Goal: Navigation & Orientation: Find specific page/section

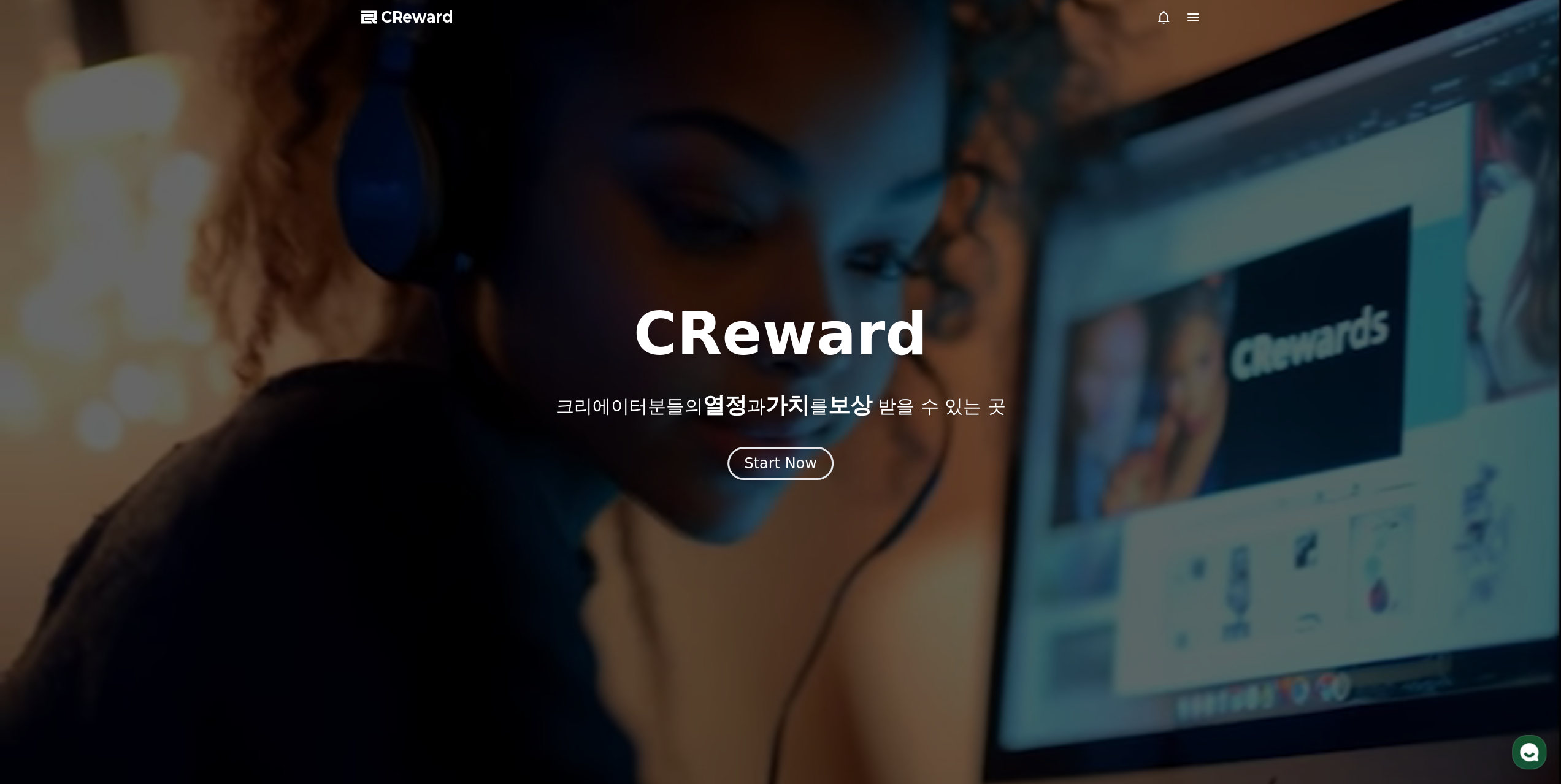
click at [715, 430] on div "CReward 크리에이터분들의 열정 과 가치 를 보상 받을 수 있는 곳 Start Now" at bounding box center [780, 392] width 1561 height 175
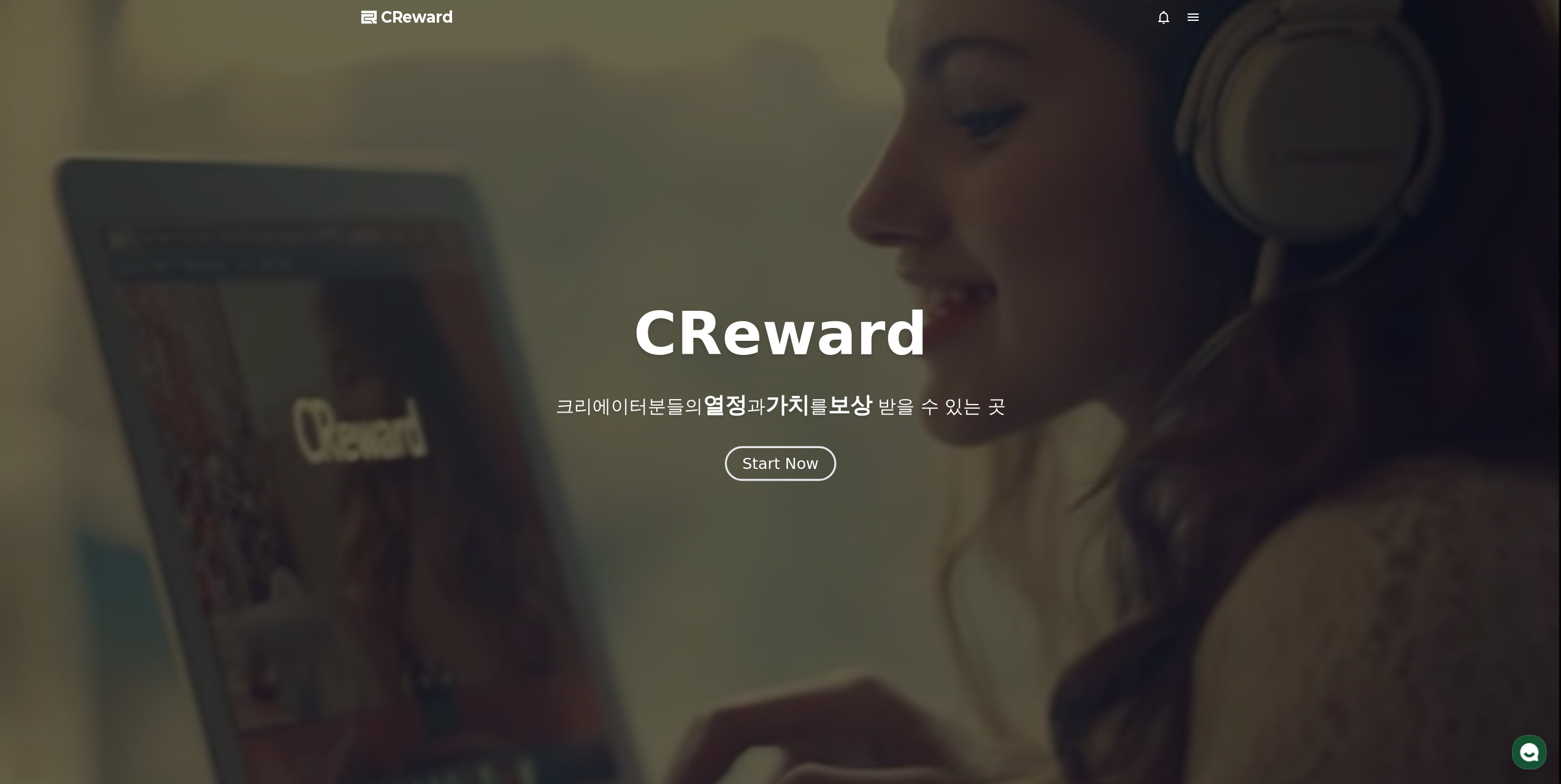
click at [736, 464] on button "Start Now" at bounding box center [780, 464] width 111 height 35
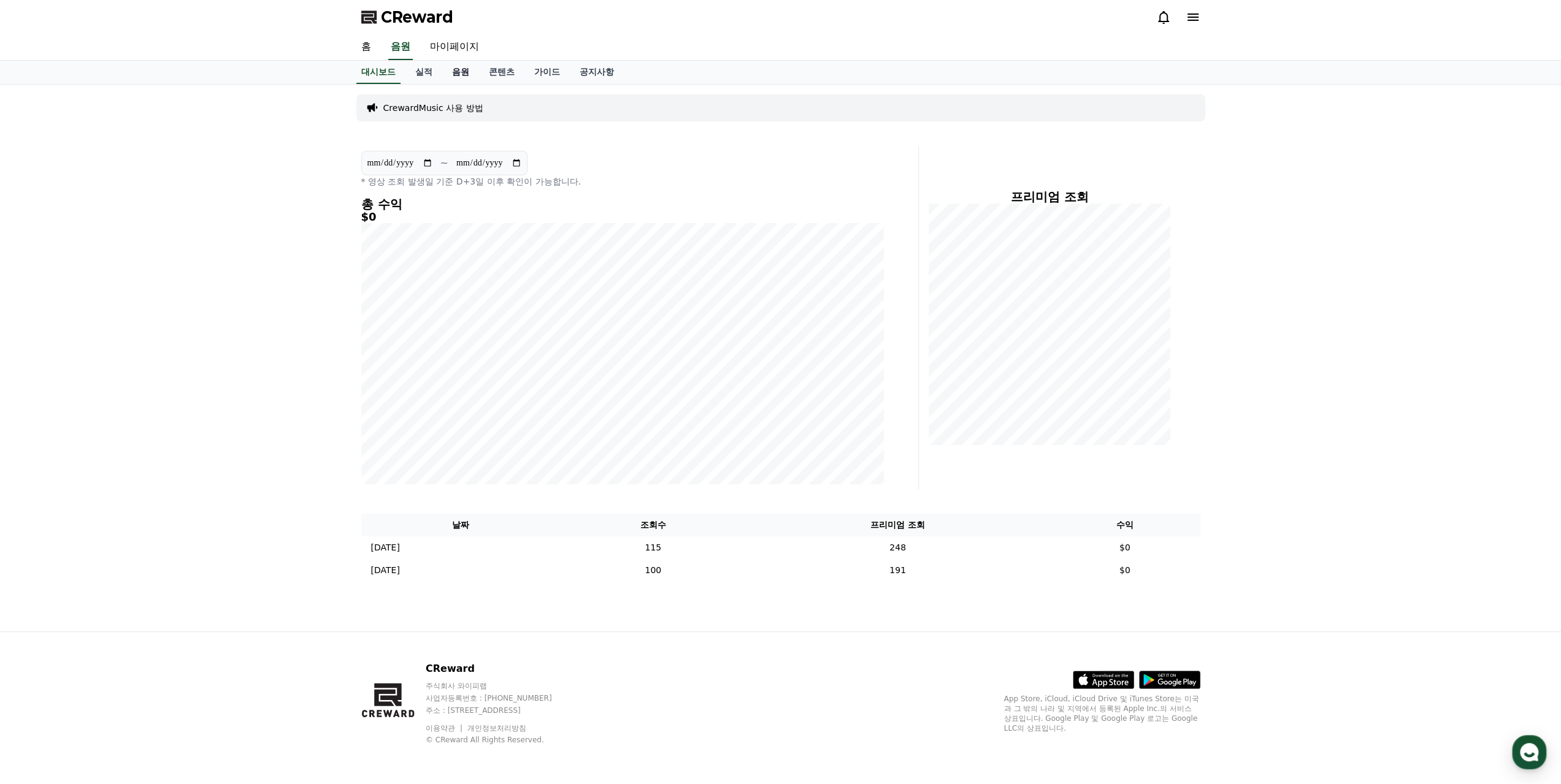
click at [462, 70] on link "음원" at bounding box center [461, 72] width 37 height 23
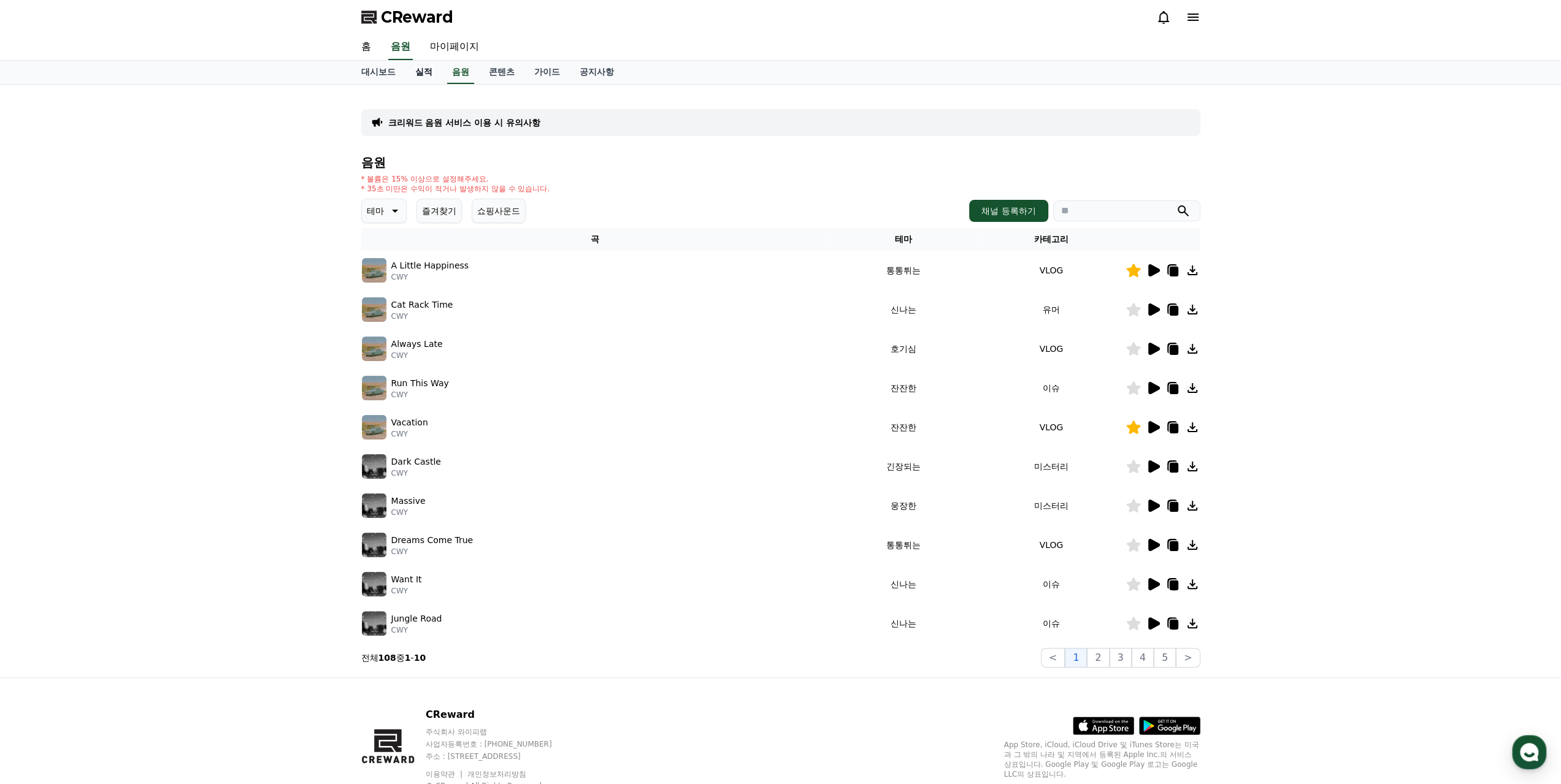
click at [413, 75] on link "실적" at bounding box center [424, 72] width 37 height 23
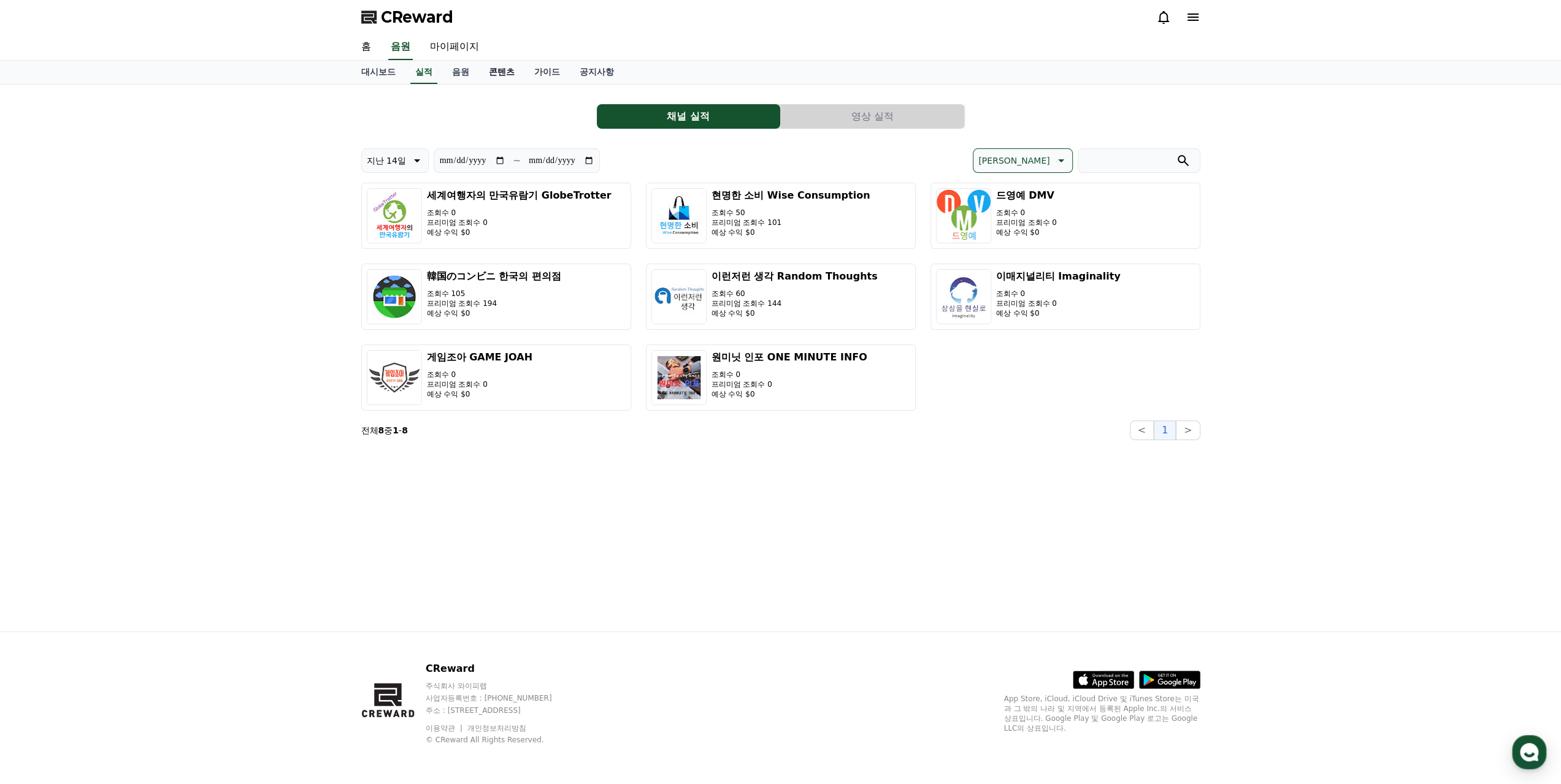
click at [503, 72] on link "콘텐츠" at bounding box center [501, 72] width 45 height 23
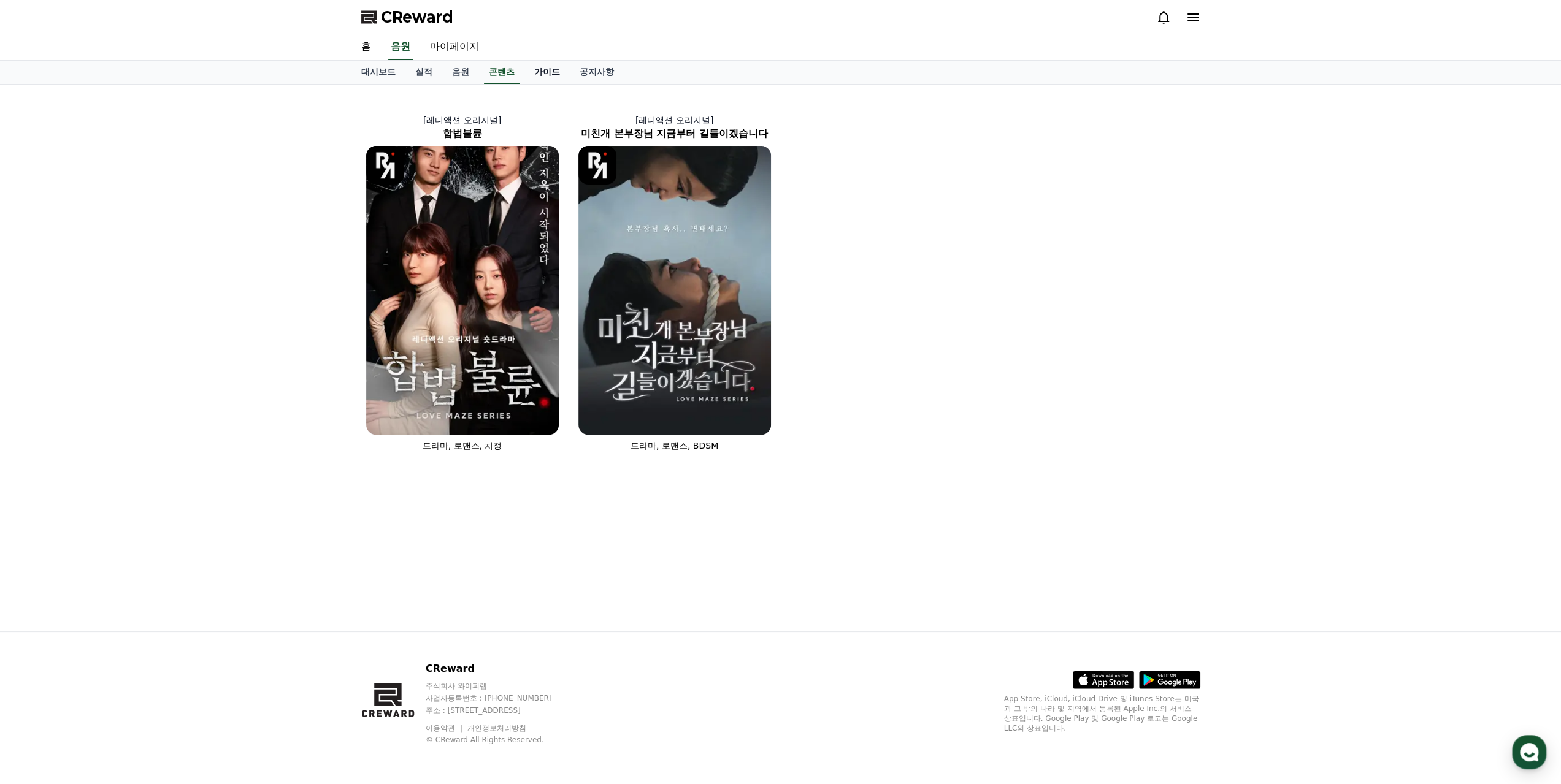
click at [537, 63] on link "가이드" at bounding box center [546, 72] width 45 height 23
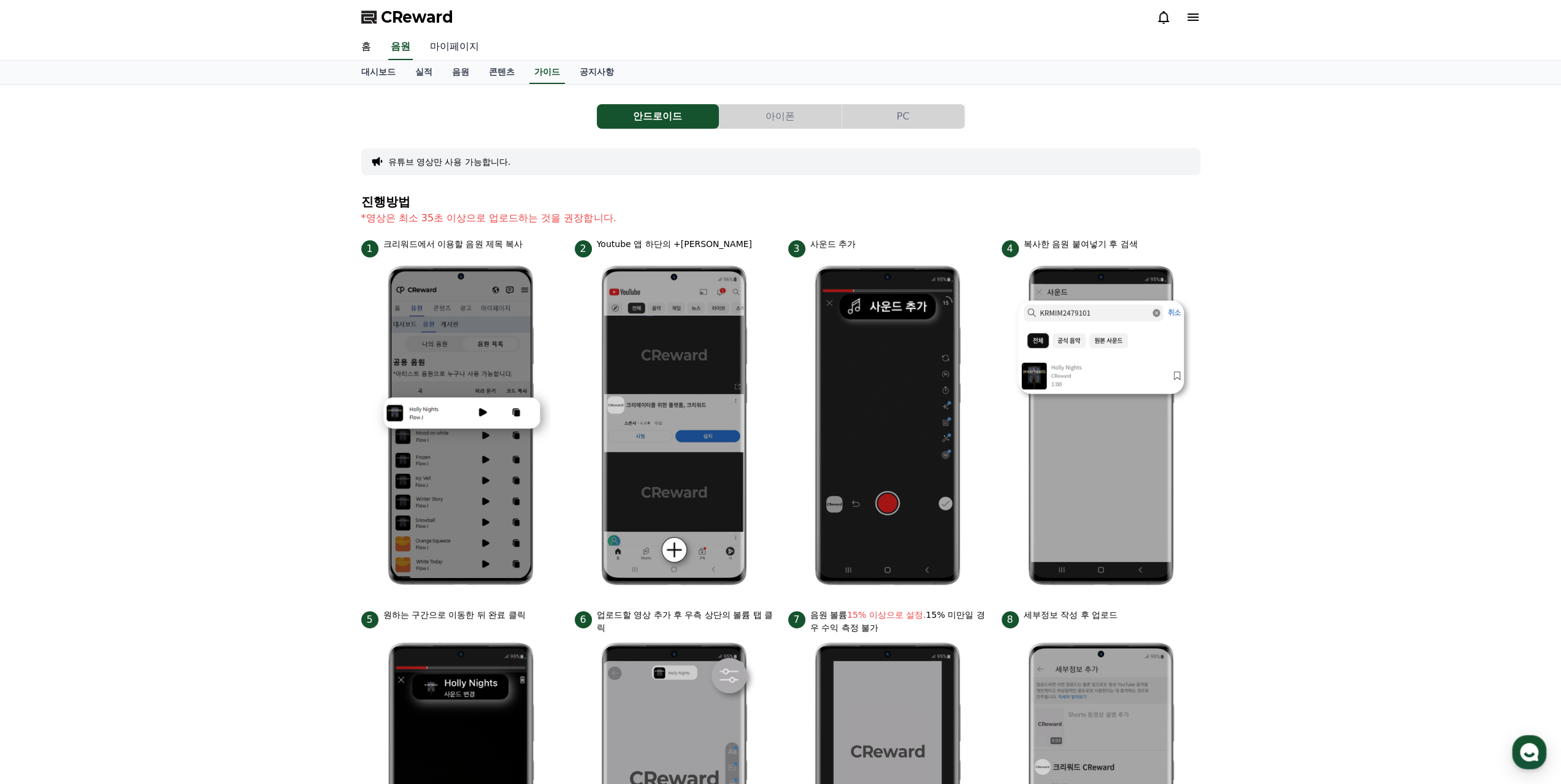
click at [463, 54] on link "마이페이지" at bounding box center [455, 47] width 69 height 26
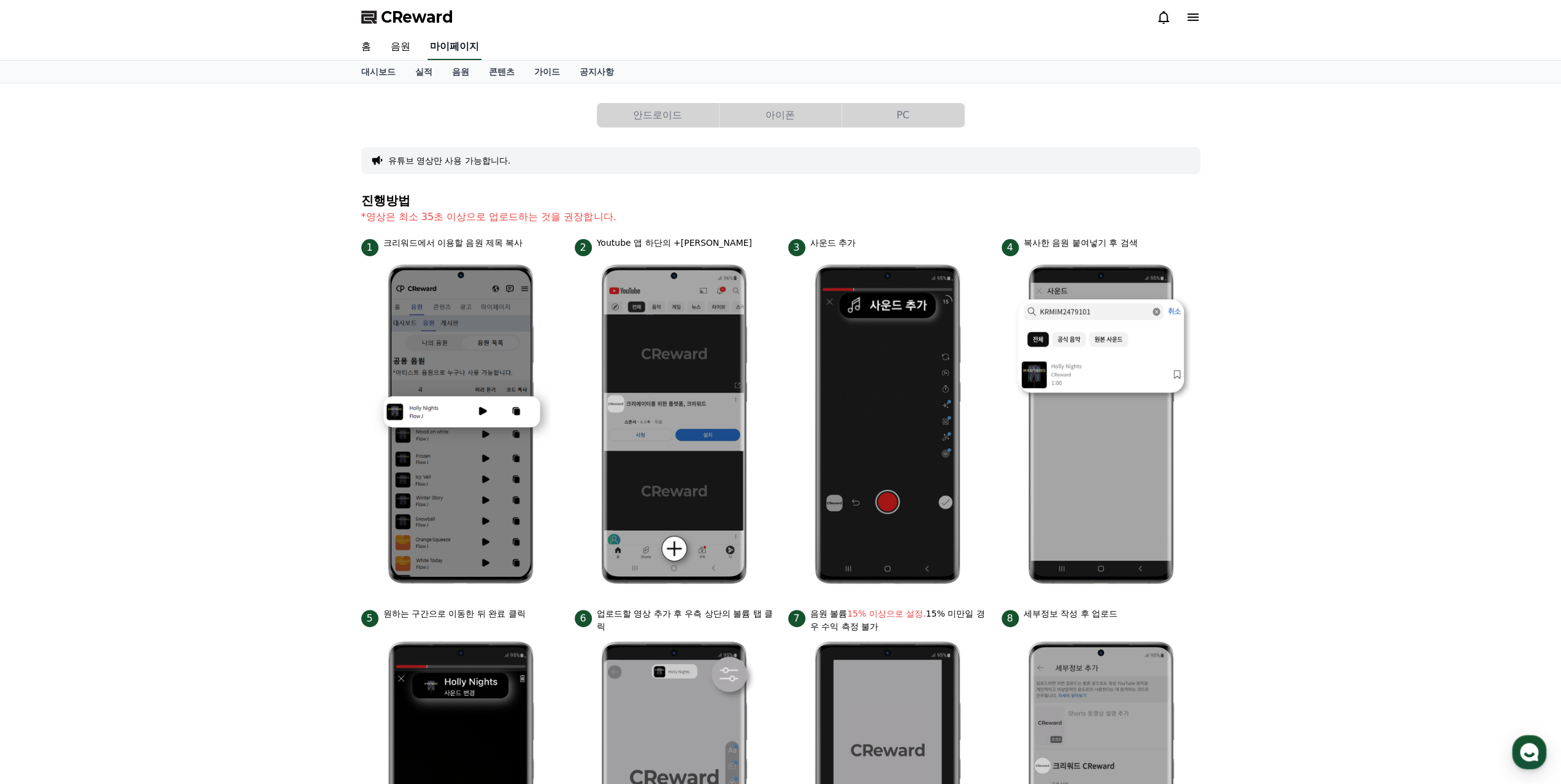
select select "**********"
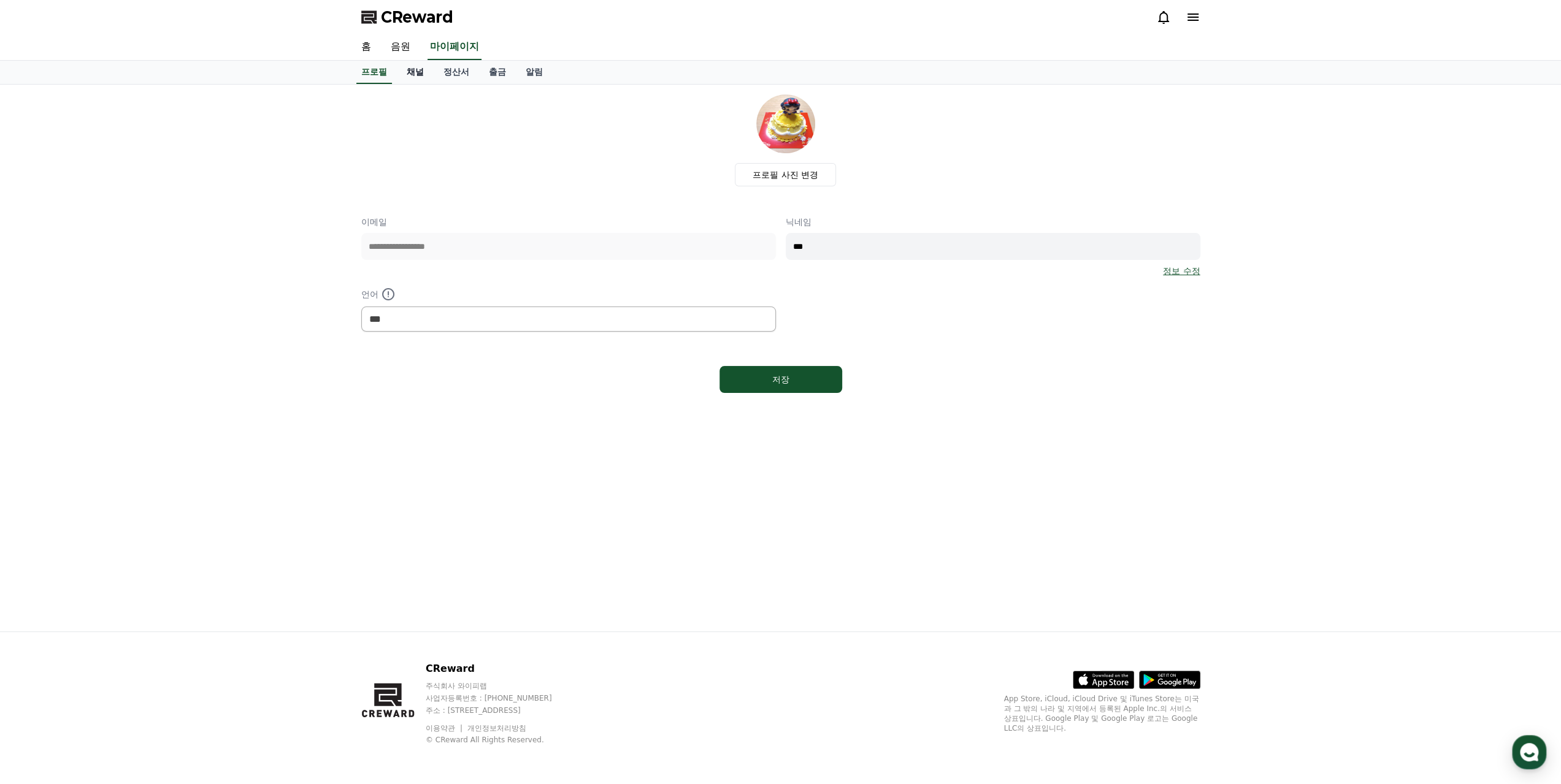
click at [417, 72] on link "채널" at bounding box center [416, 72] width 37 height 23
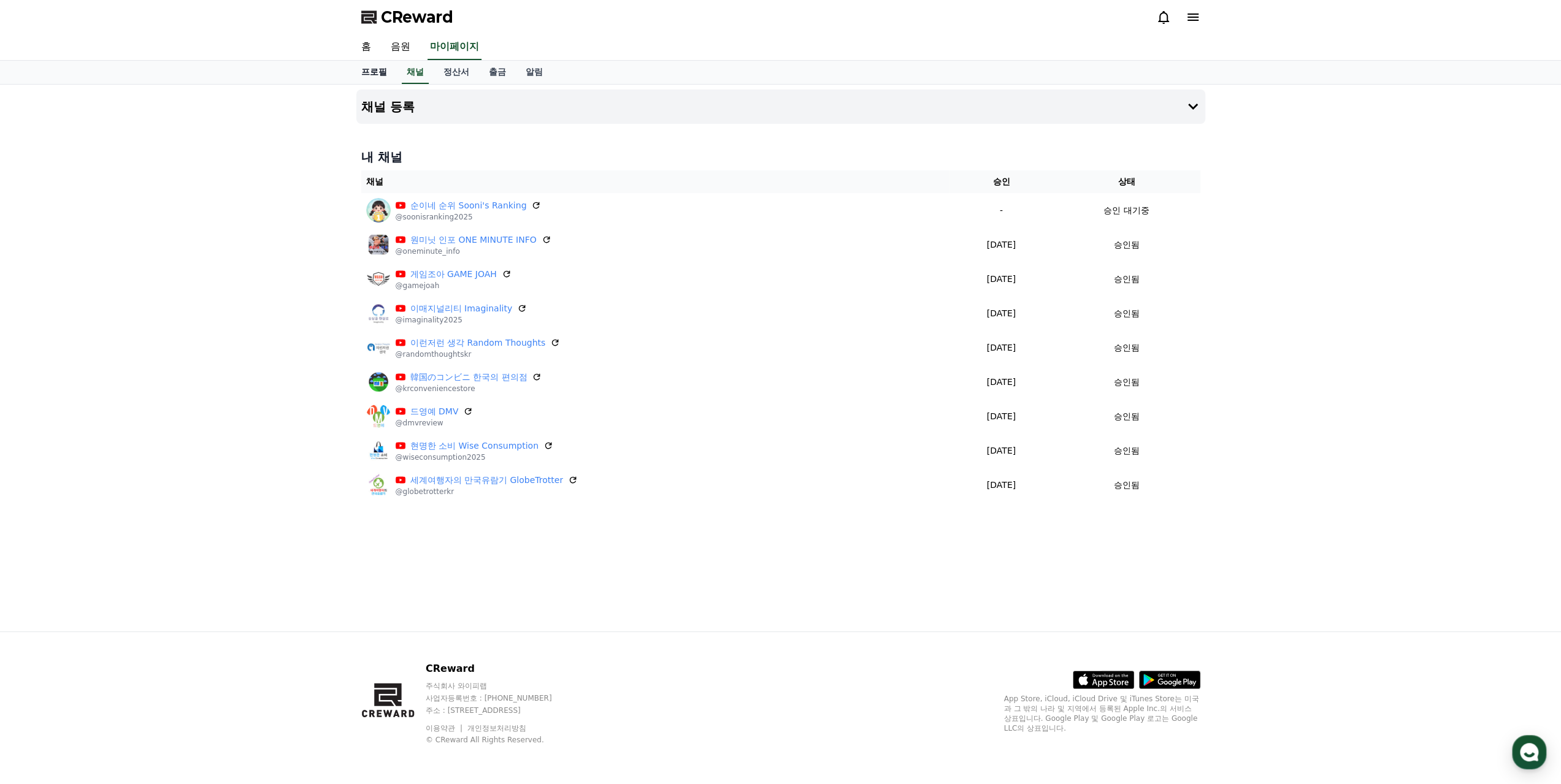
click at [365, 76] on link "프로필" at bounding box center [373, 72] width 45 height 23
select select "**********"
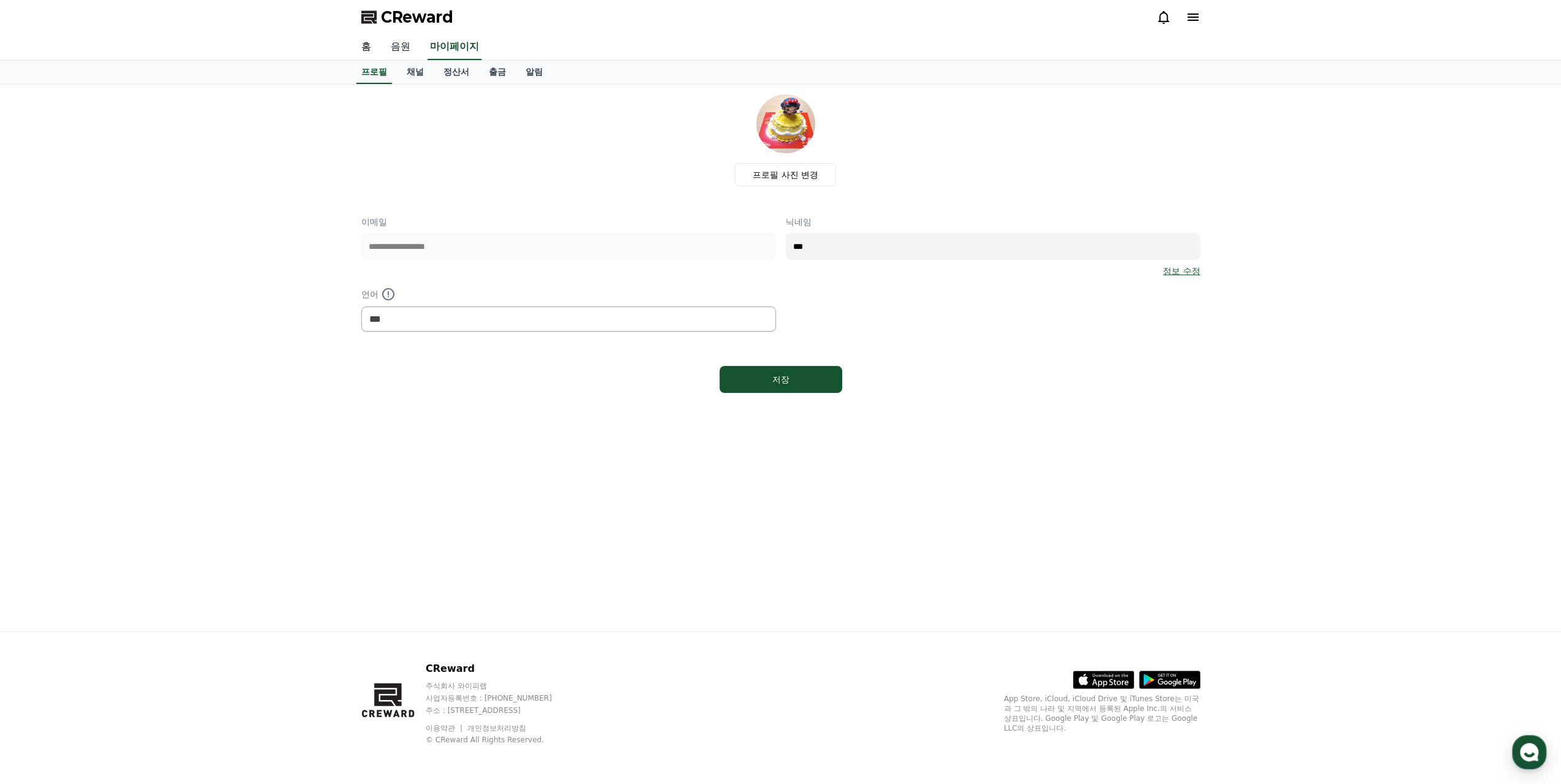
click at [398, 57] on link "음원" at bounding box center [400, 47] width 39 height 26
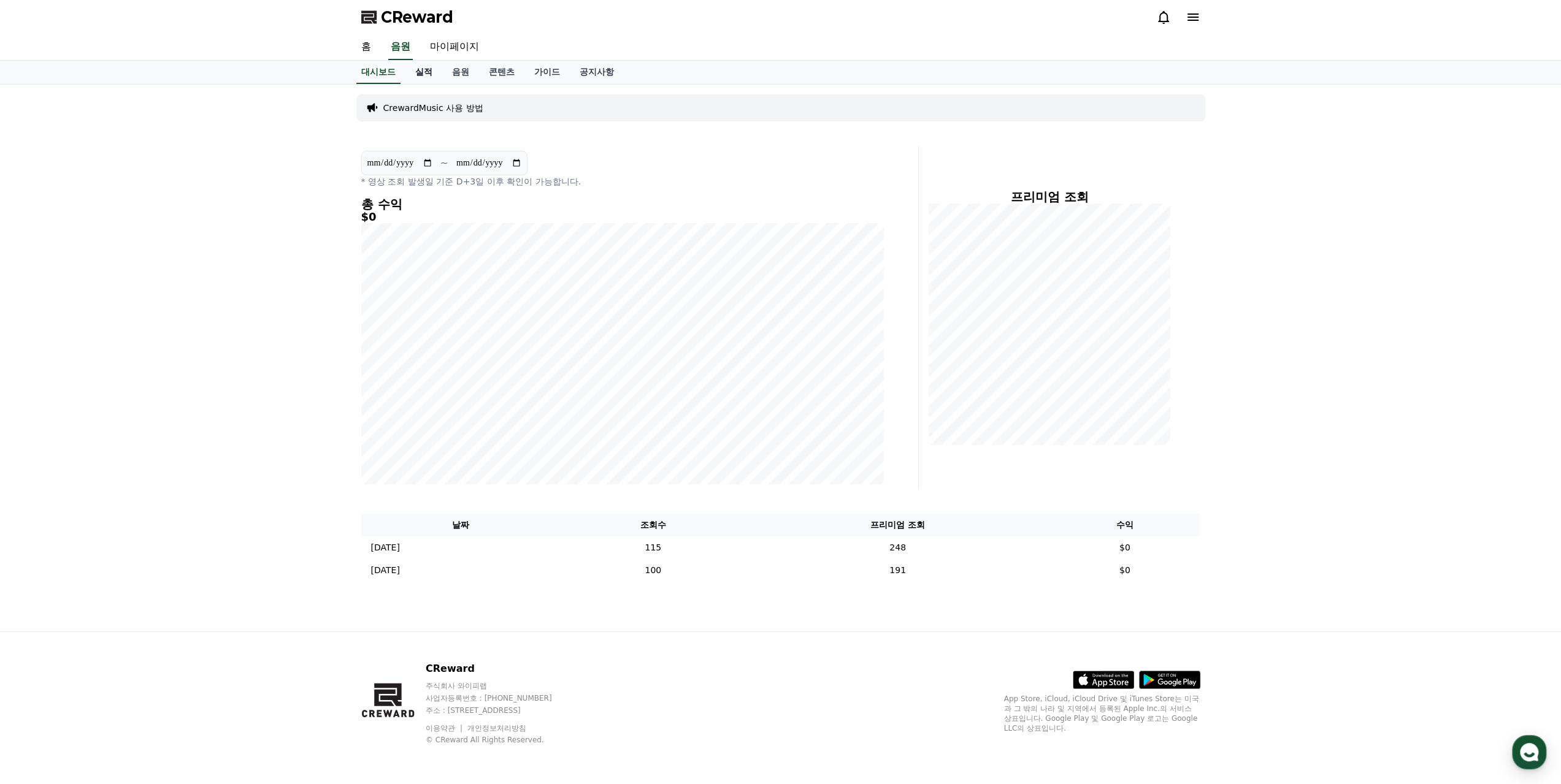
click at [438, 72] on link "실적" at bounding box center [424, 72] width 37 height 23
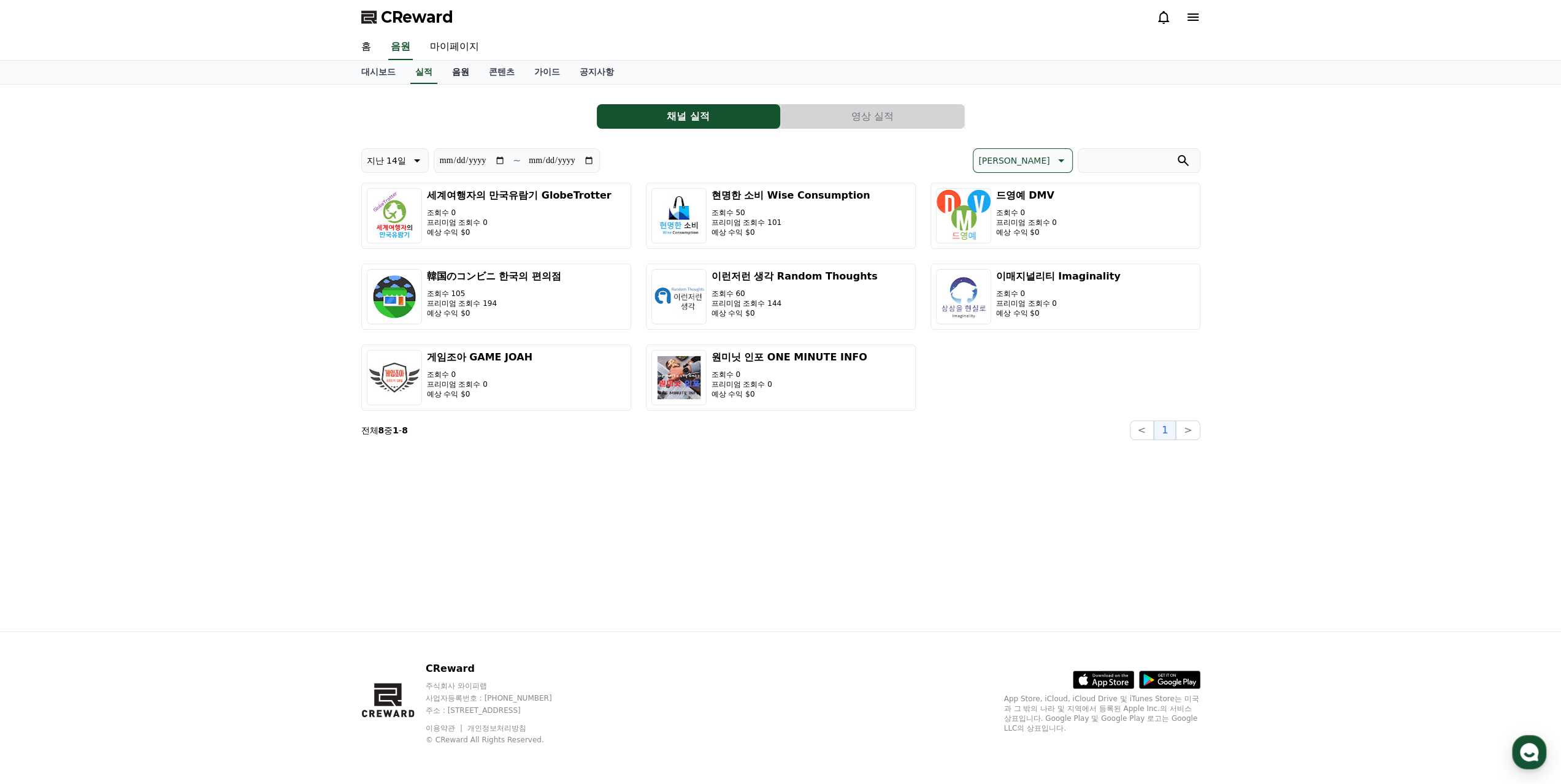
click at [459, 69] on link "음원" at bounding box center [461, 72] width 37 height 23
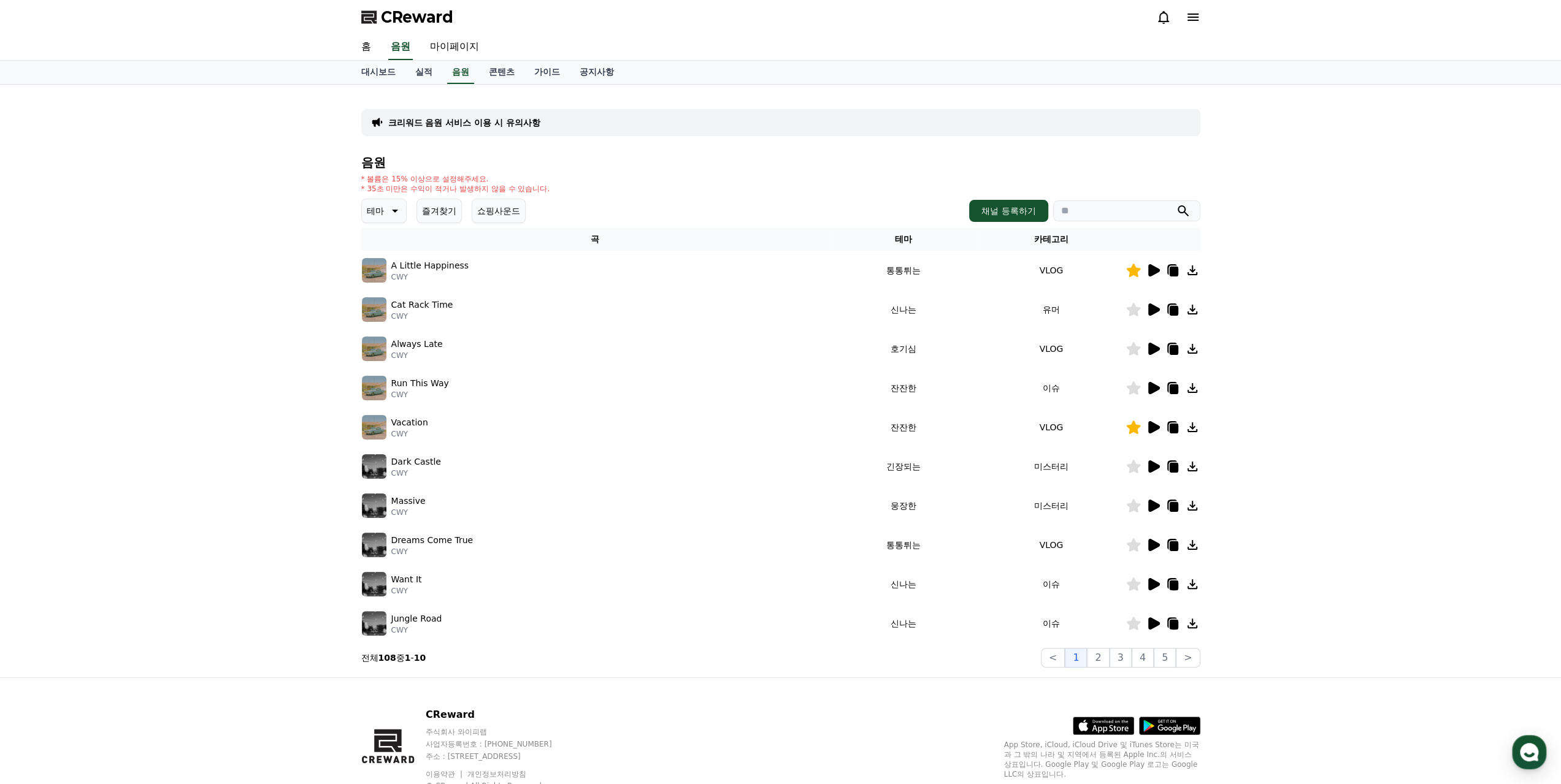
click at [437, 210] on button "즐겨찾기" at bounding box center [438, 211] width 45 height 24
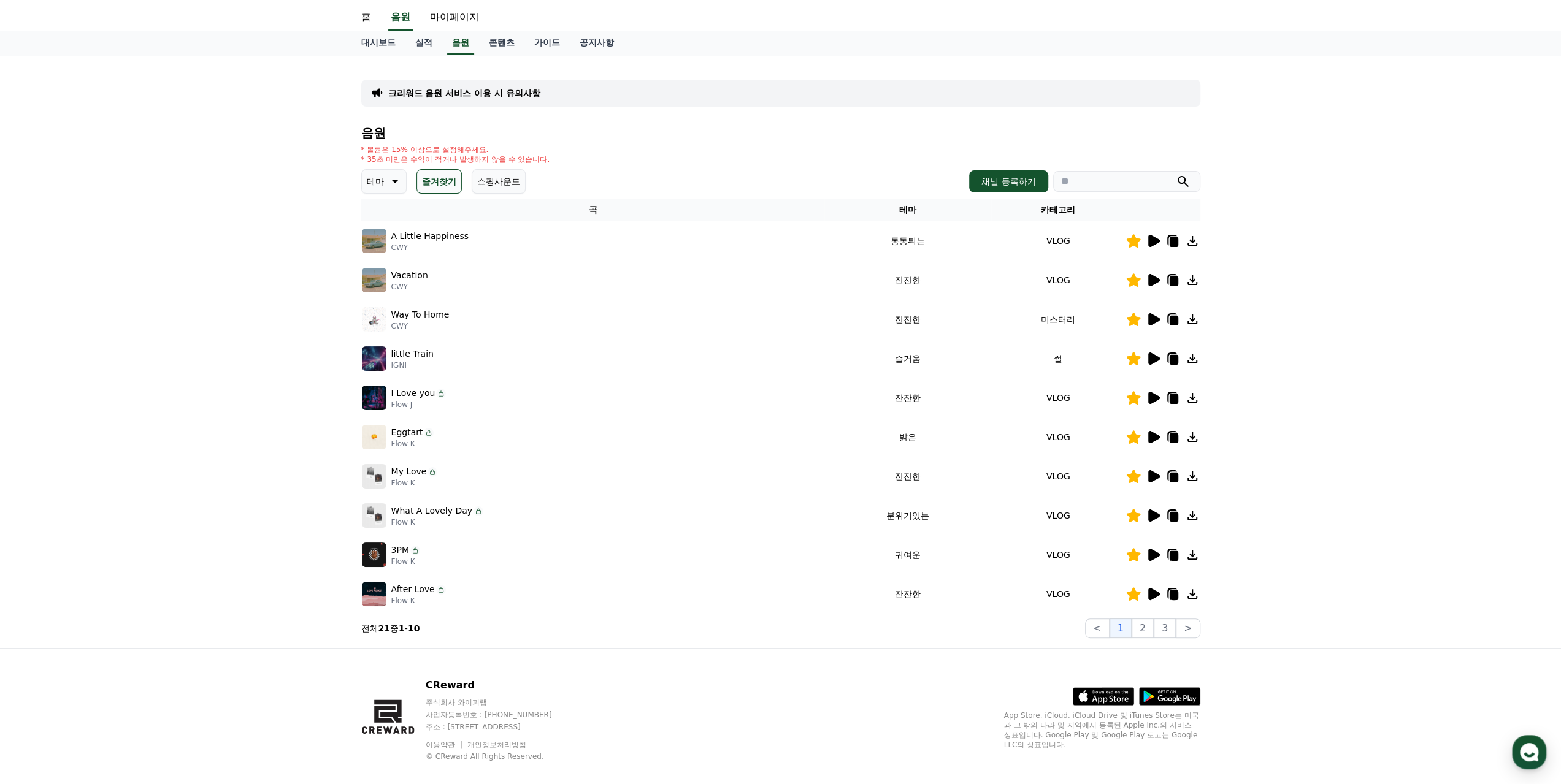
scroll to position [45, 0]
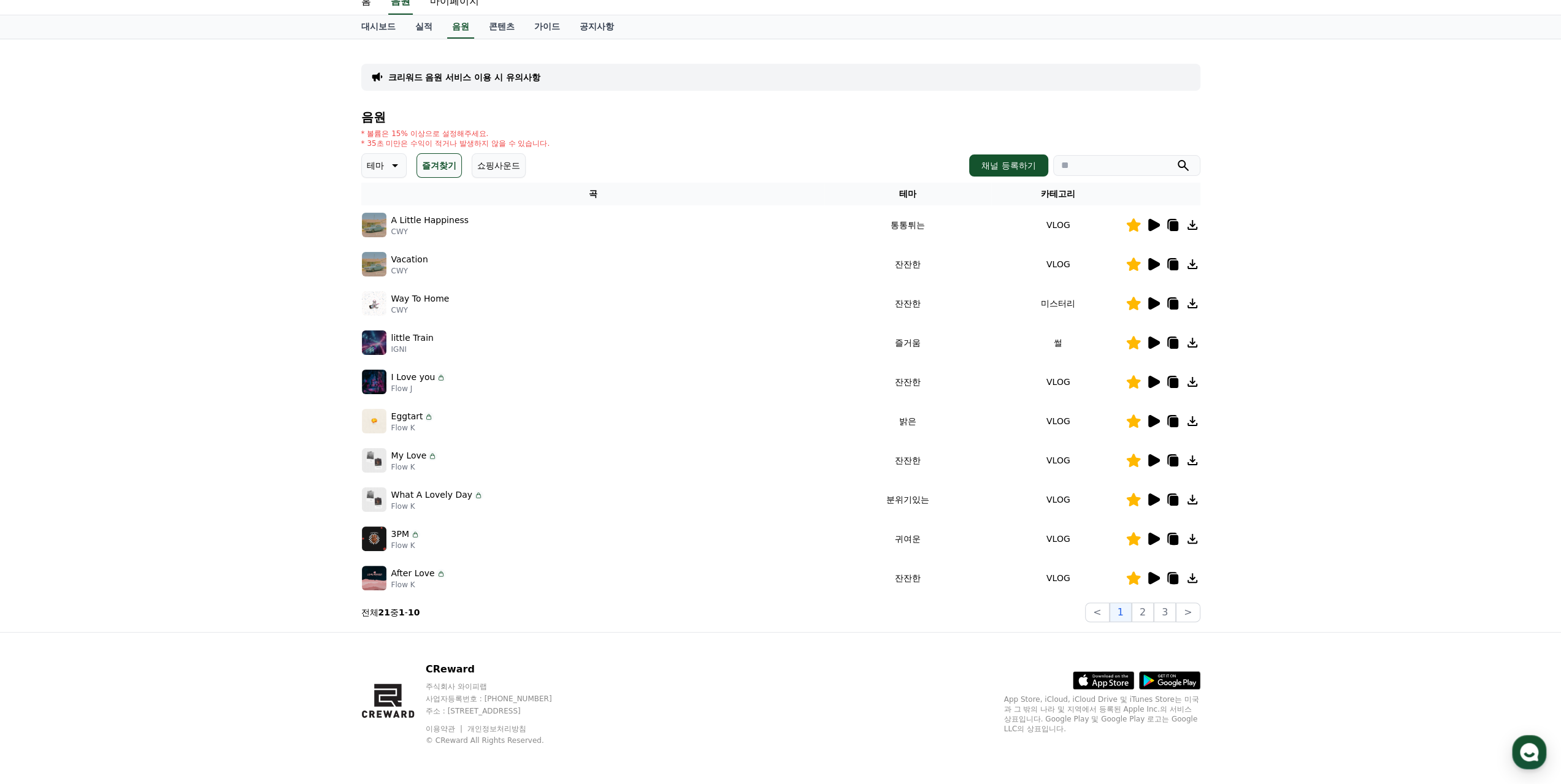
click at [1156, 265] on icon at bounding box center [1154, 265] width 11 height 12
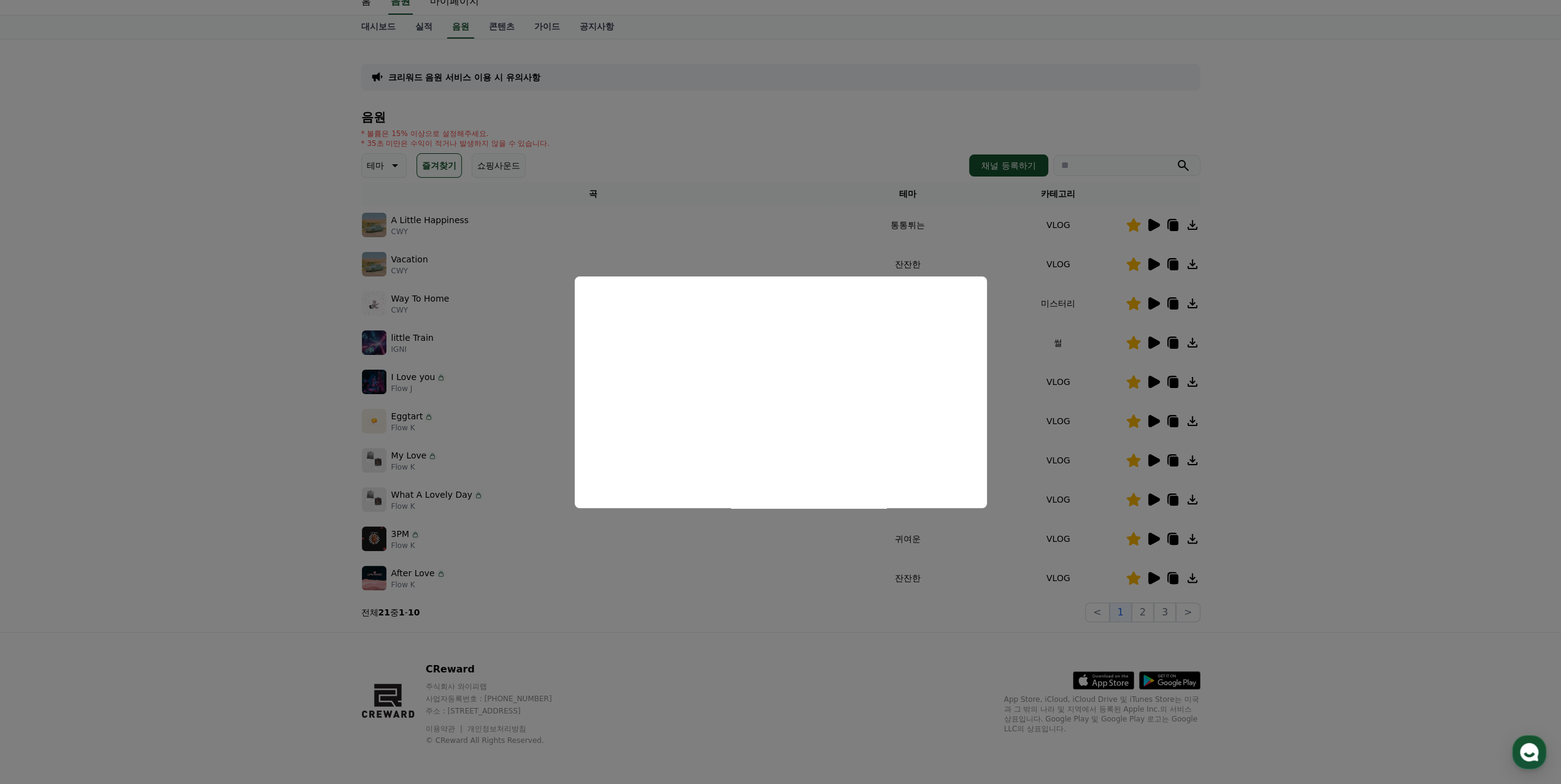
click at [1308, 291] on button "close modal" at bounding box center [780, 392] width 1561 height 784
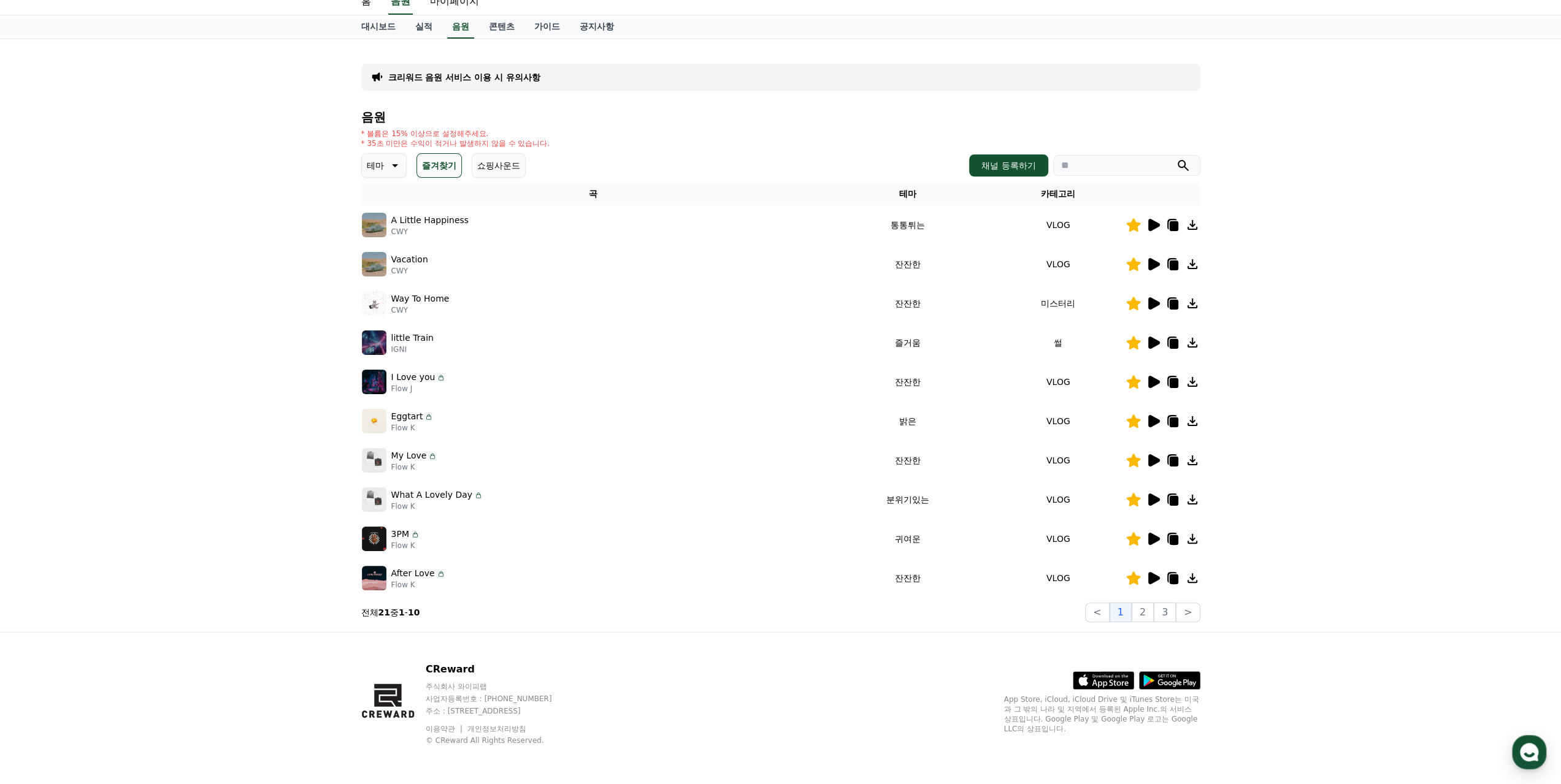
click at [1169, 261] on icon at bounding box center [1172, 264] width 15 height 15
